Goal: Share content: Share content

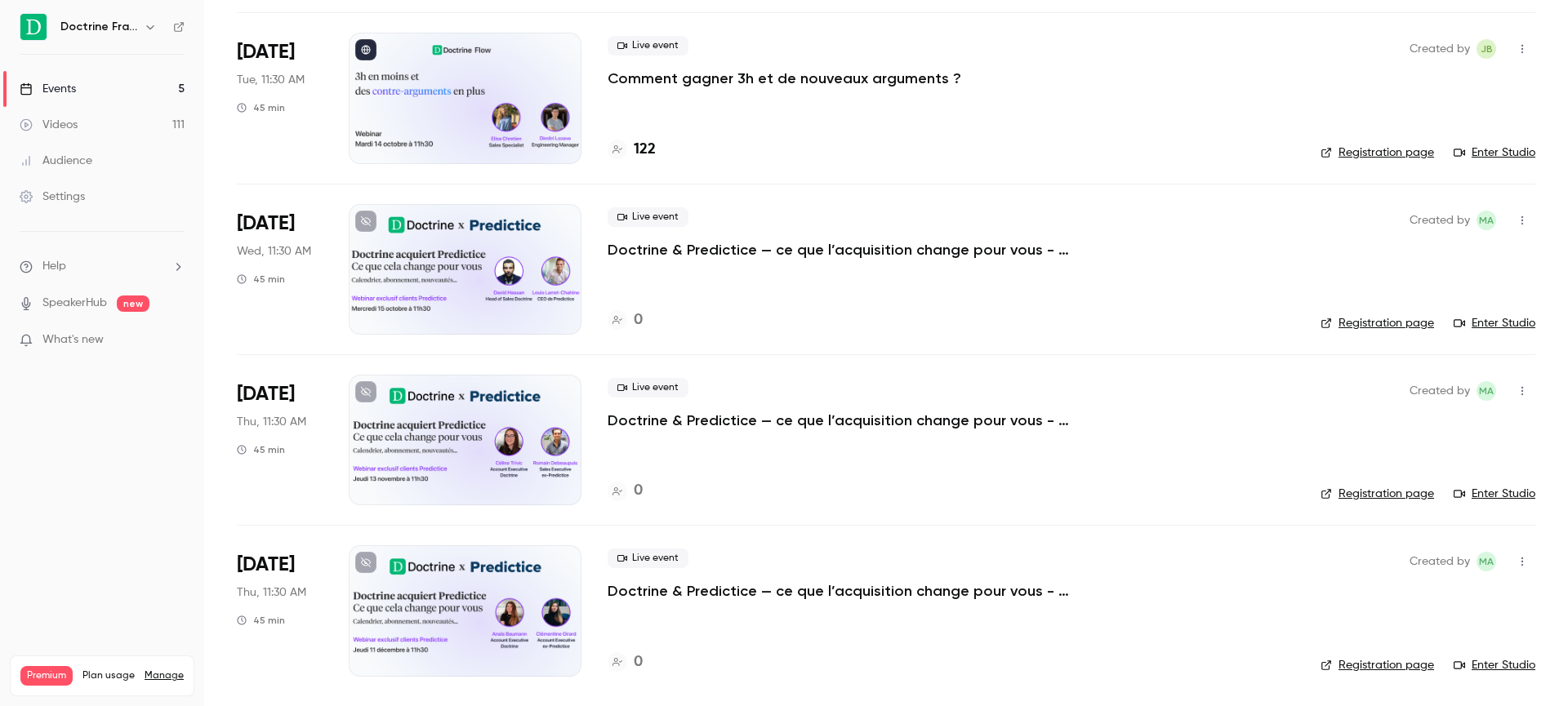
scroll to position [279, 0]
click at [365, 218] on icon at bounding box center [365, 221] width 10 height 10
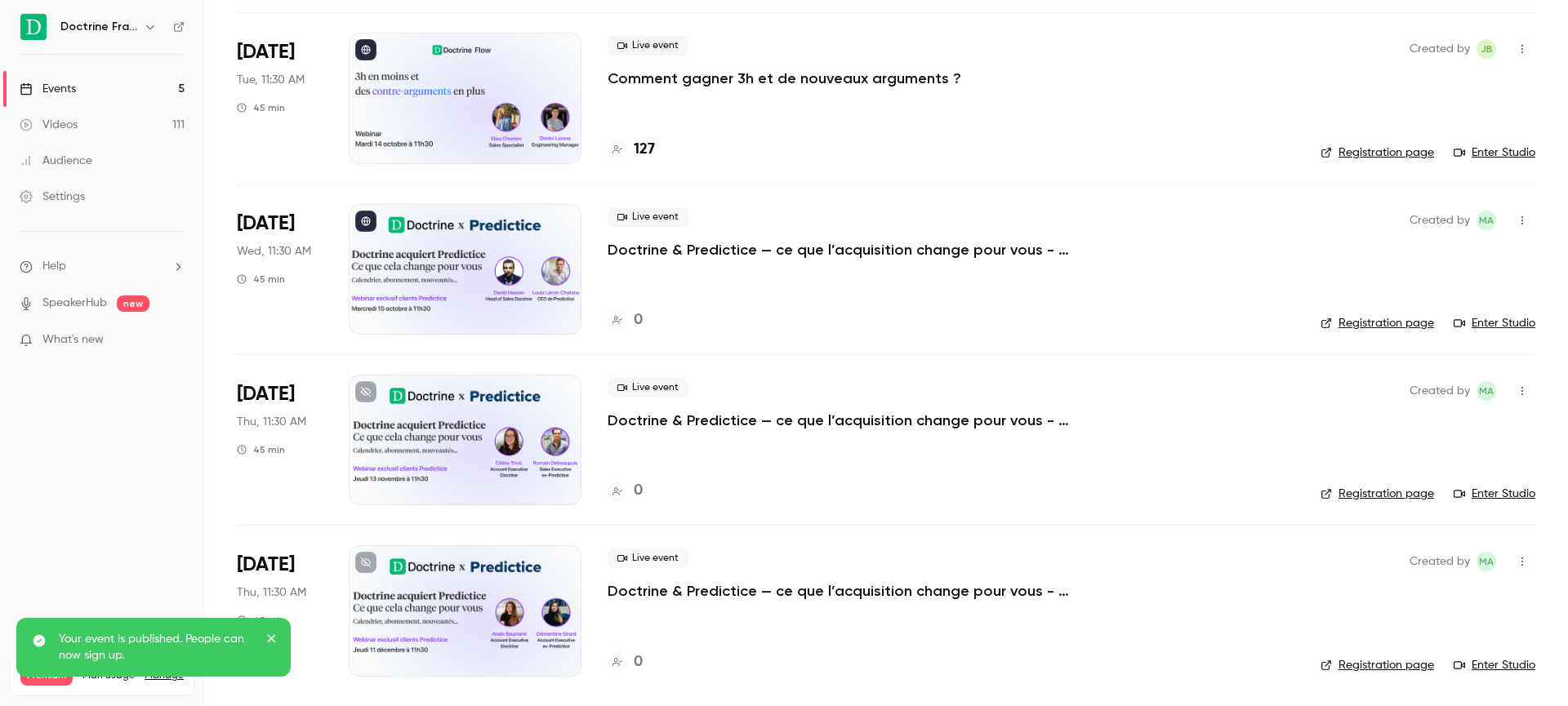
scroll to position [249, 0]
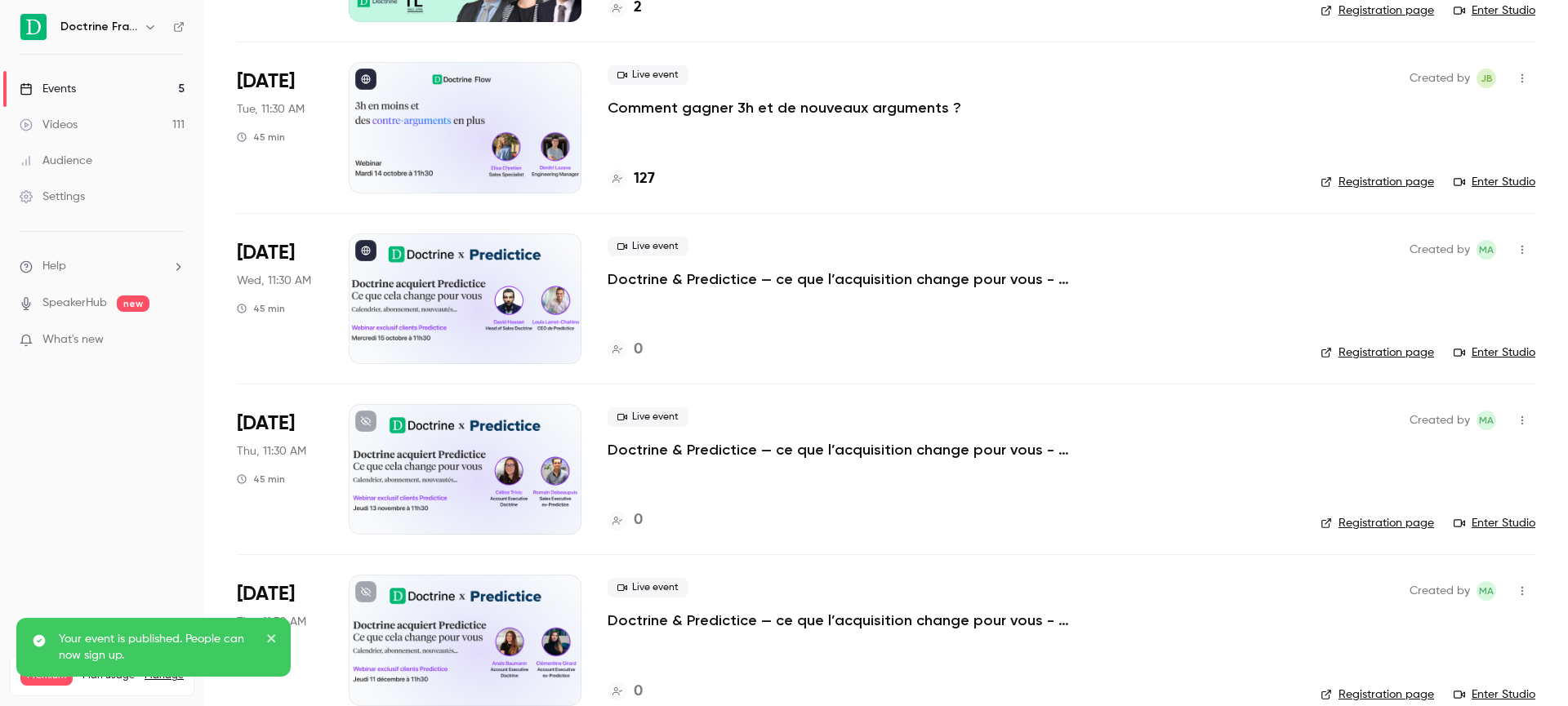
click at [648, 183] on h4 "127" at bounding box center [644, 179] width 21 height 22
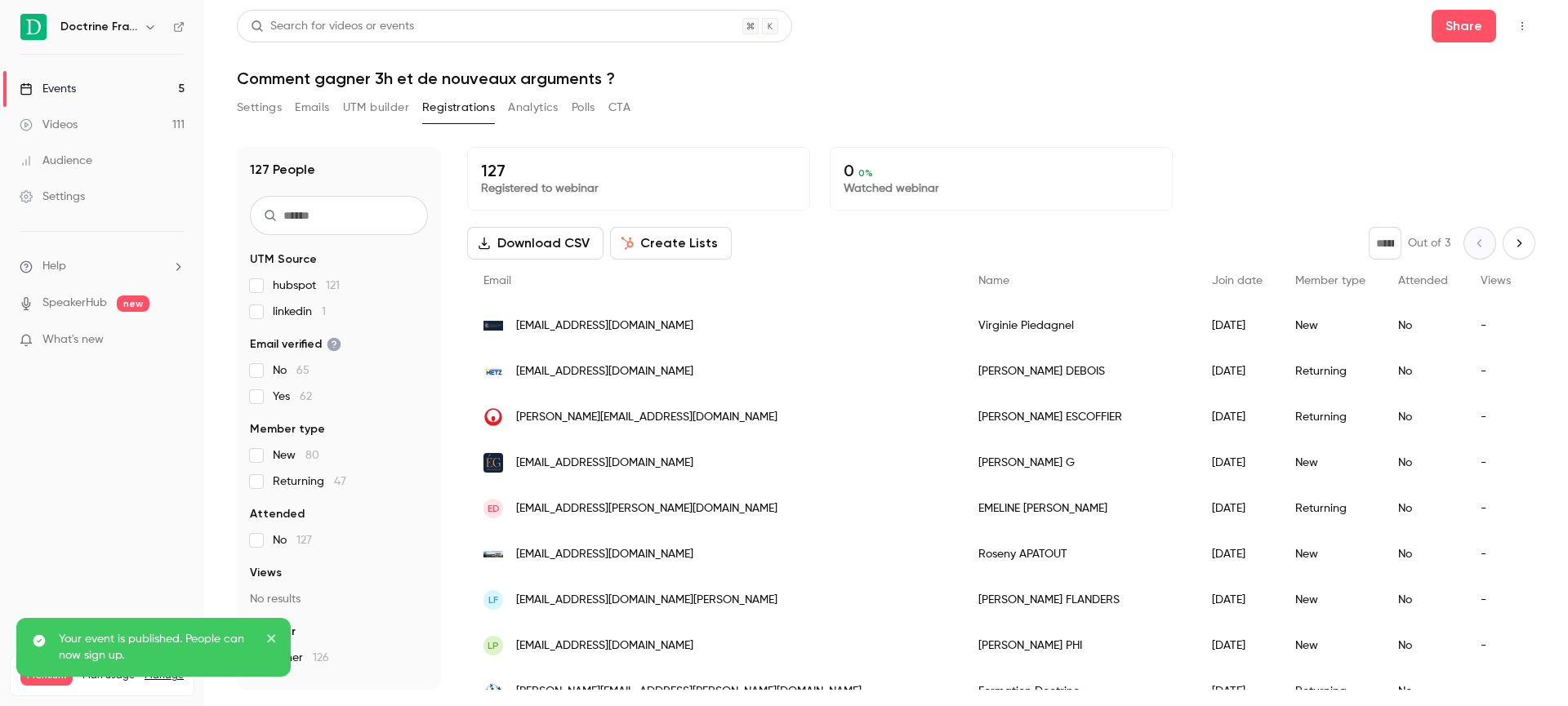
click at [260, 109] on button "Settings" at bounding box center [259, 107] width 45 height 26
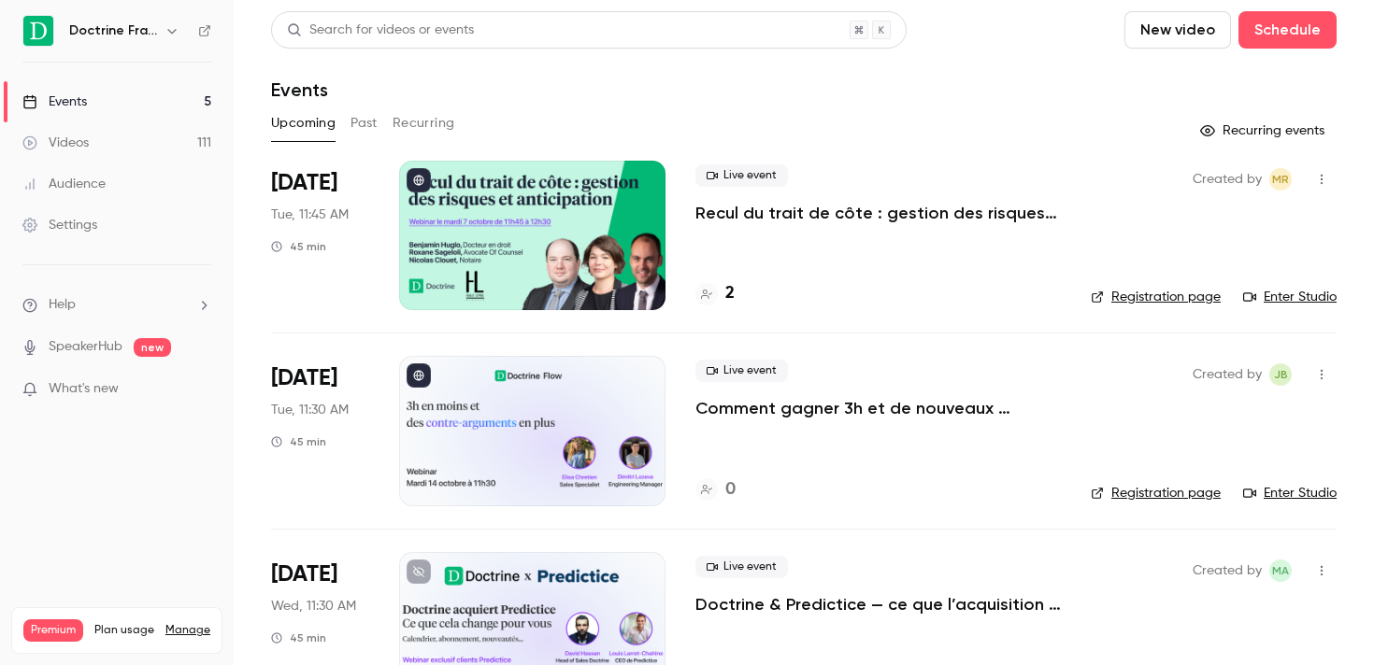
scroll to position [449, 0]
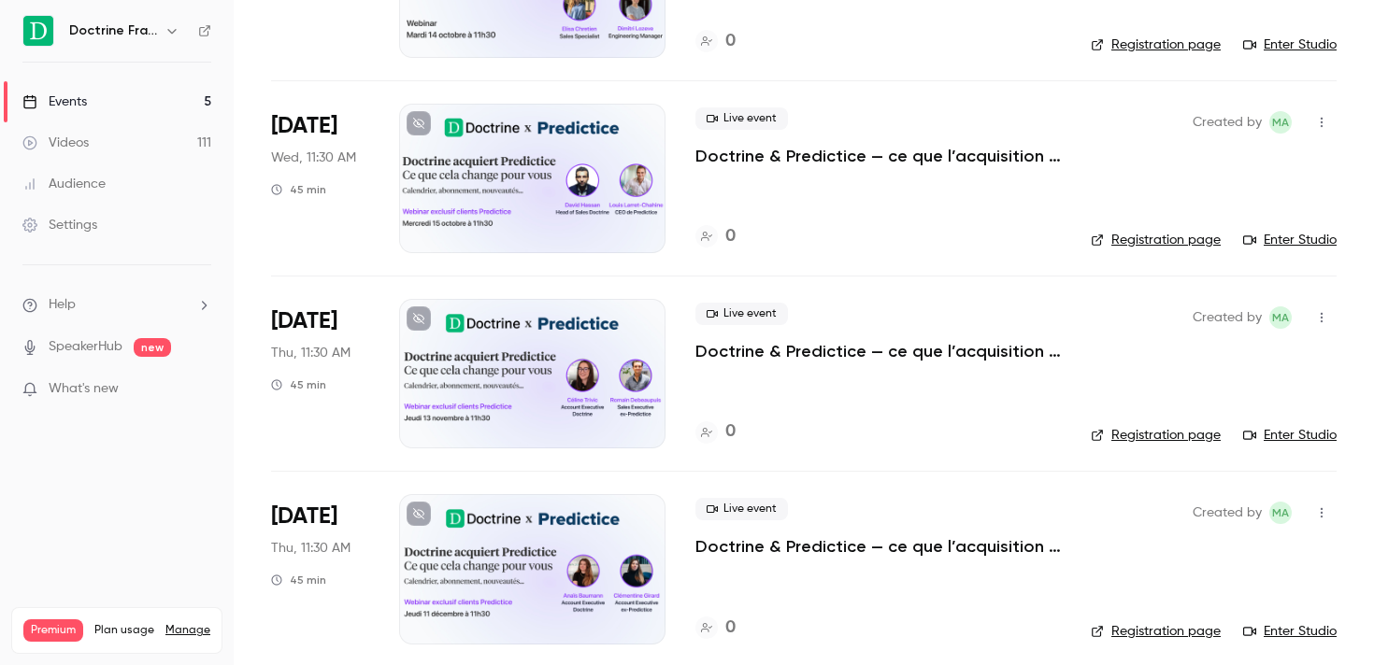
click at [775, 161] on p "Doctrine & Predictice — ce que l’acquisition change pour vous" at bounding box center [877, 156] width 365 height 22
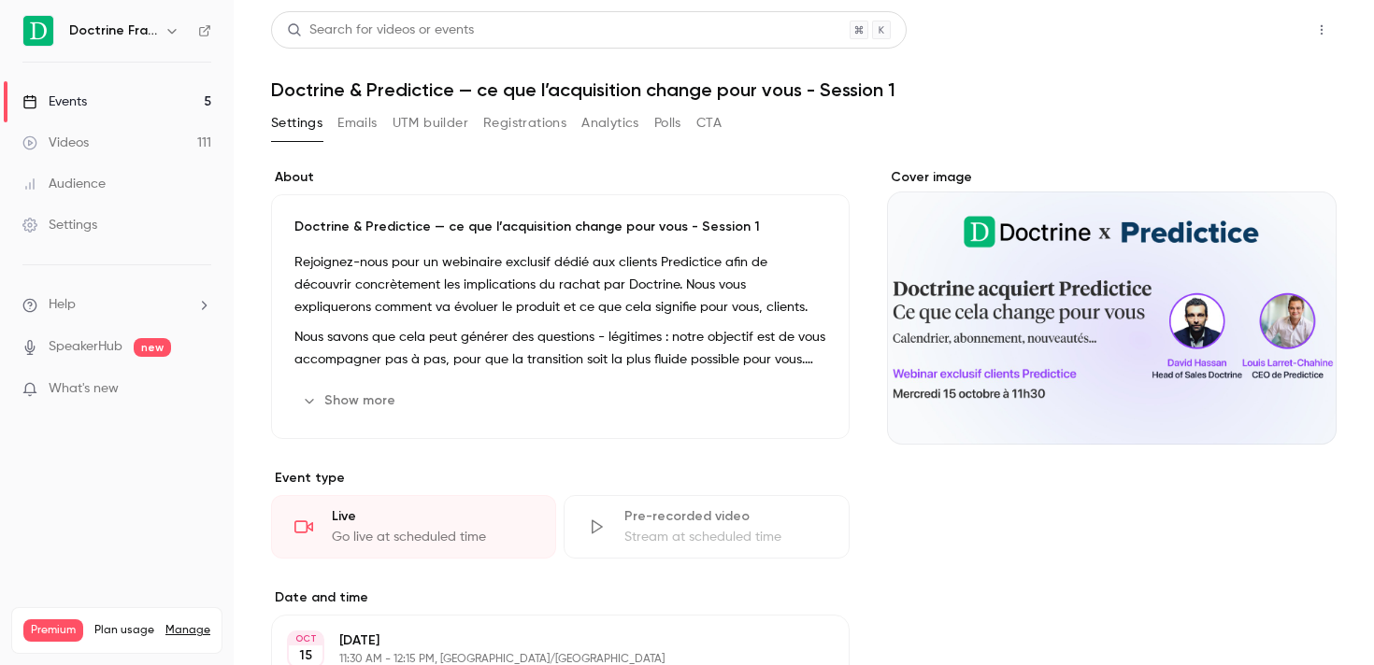
click at [1252, 36] on button "Share" at bounding box center [1255, 29] width 74 height 37
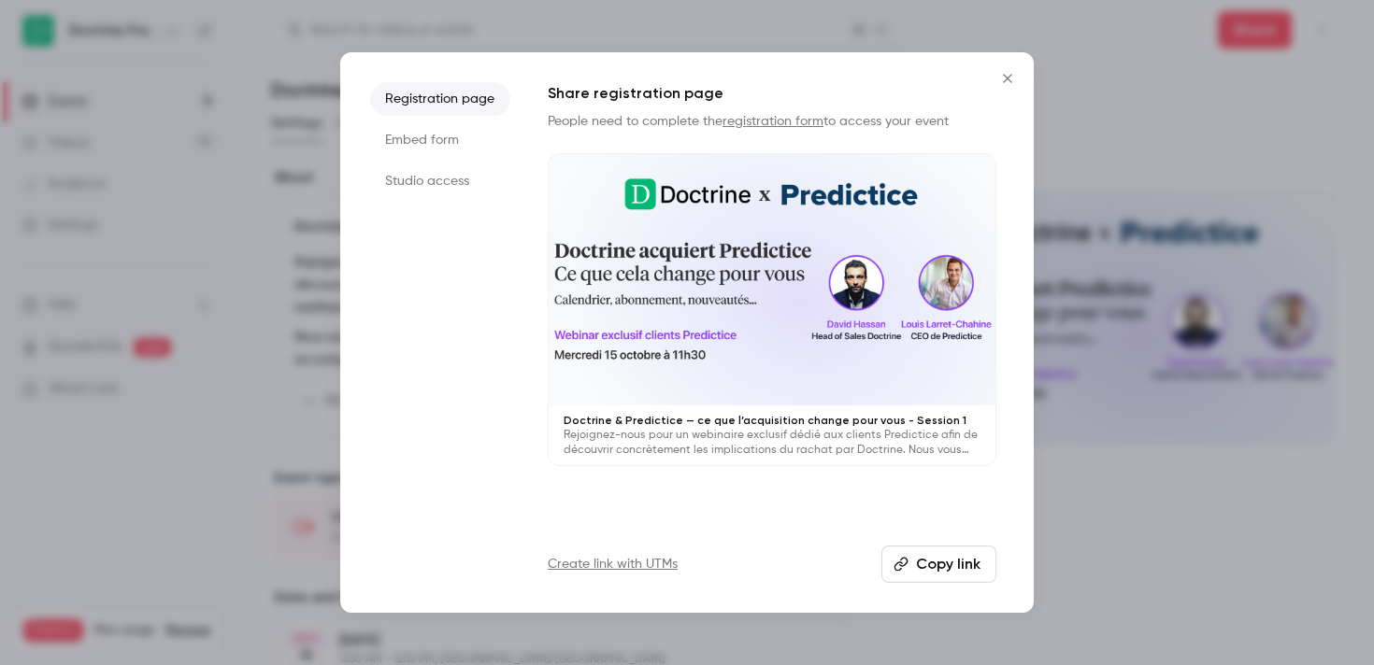
click at [928, 572] on button "Copy link" at bounding box center [938, 564] width 115 height 37
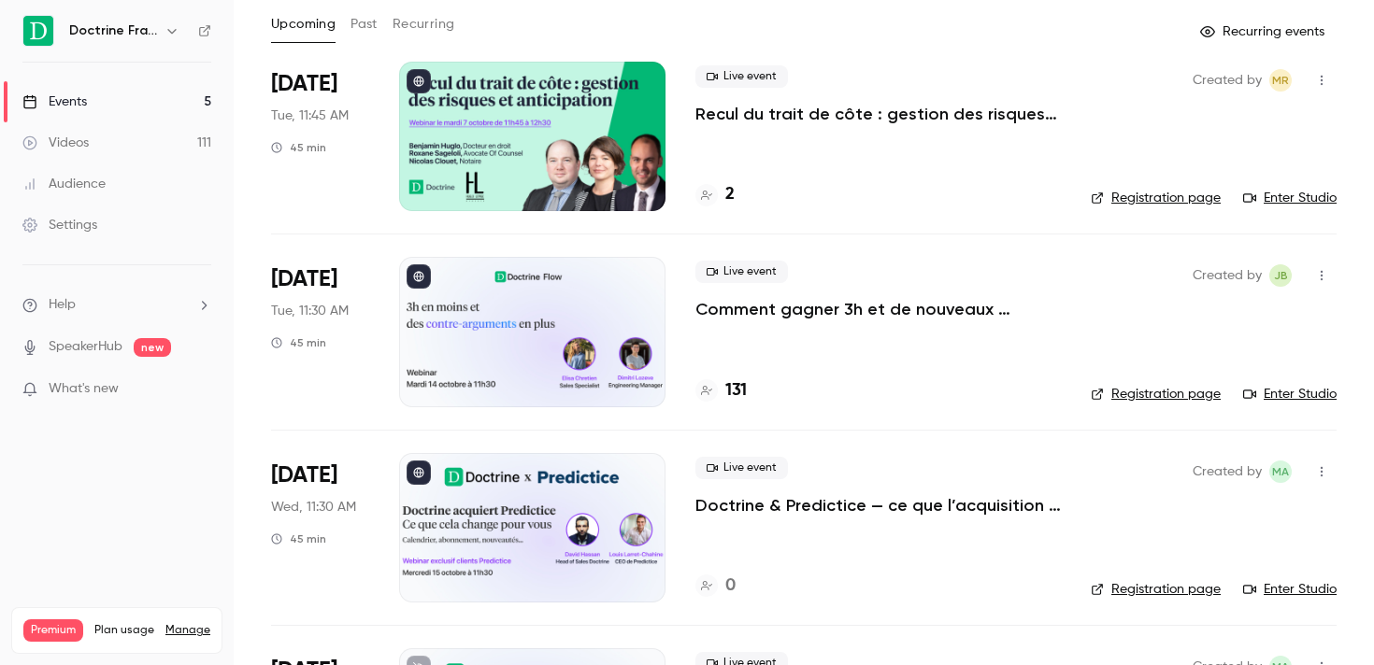
scroll to position [136, 0]
